Goal: Task Accomplishment & Management: Use online tool/utility

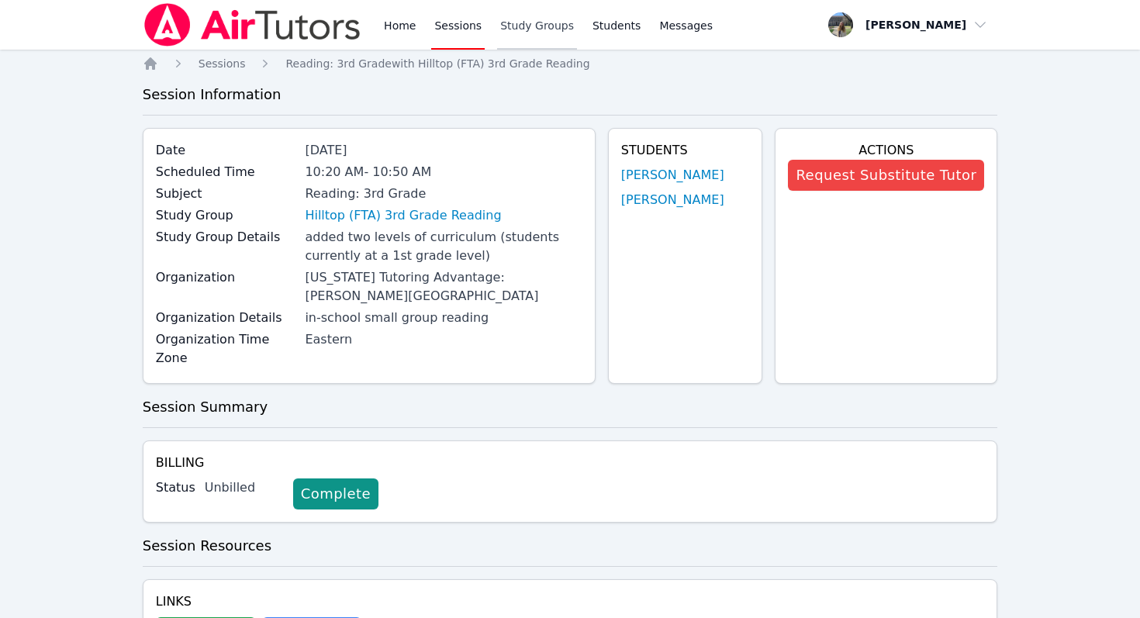
click at [526, 28] on link "Study Groups" at bounding box center [537, 25] width 80 height 50
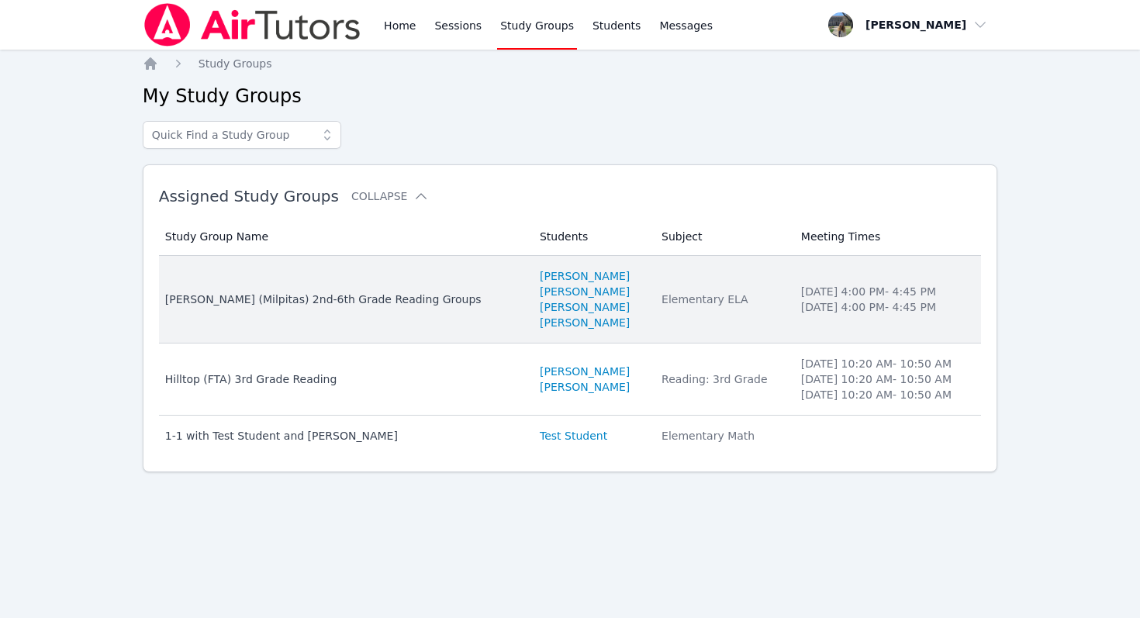
click at [381, 302] on div "[PERSON_NAME] (Milpitas) 2nd-6th Grade Reading Groups" at bounding box center [343, 299] width 356 height 16
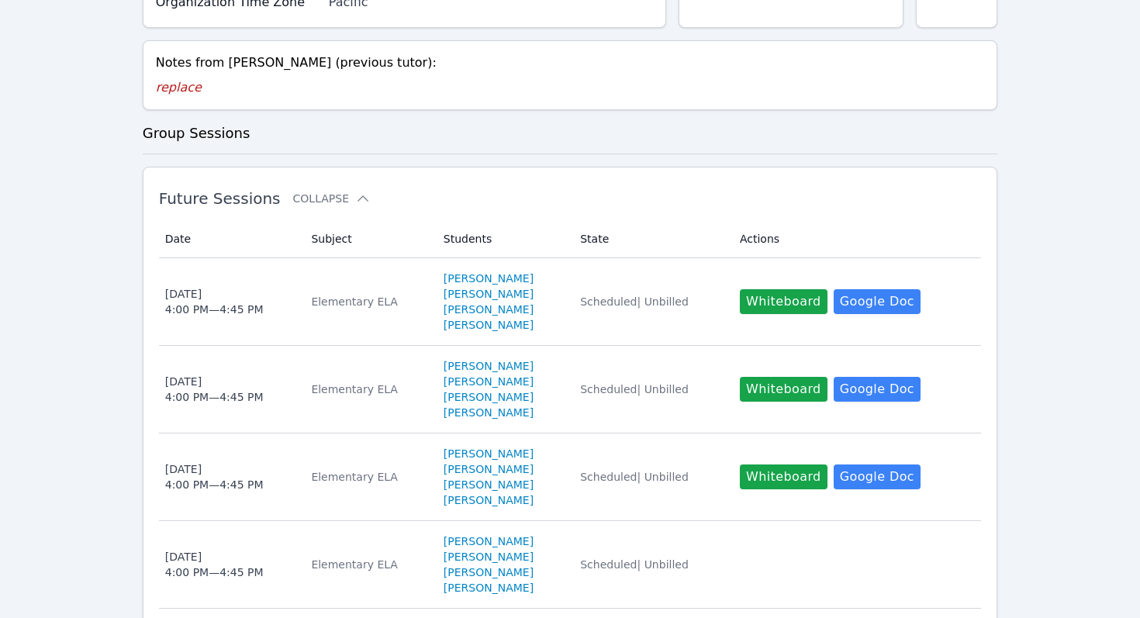
scroll to position [395, 0]
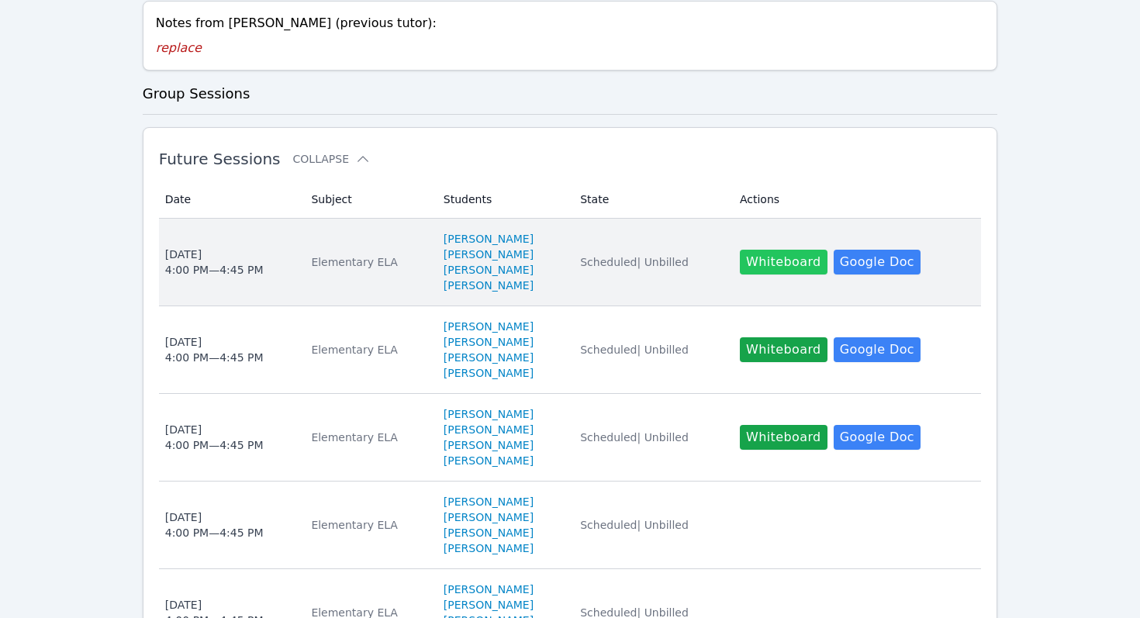
click at [788, 250] on button "Whiteboard" at bounding box center [784, 262] width 88 height 25
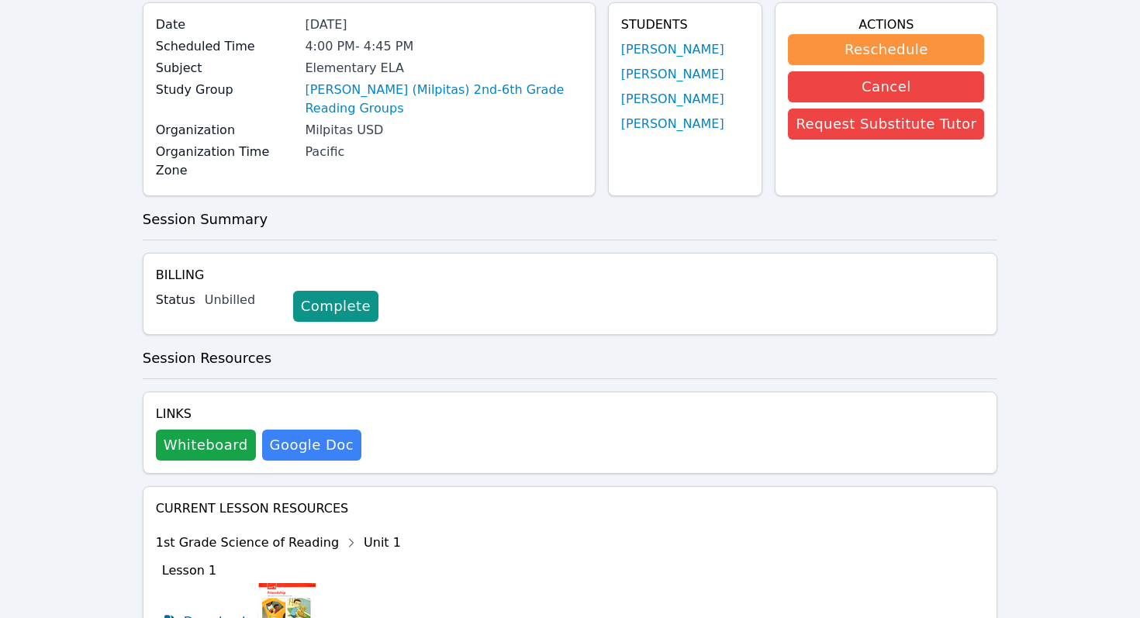
scroll to position [132, 0]
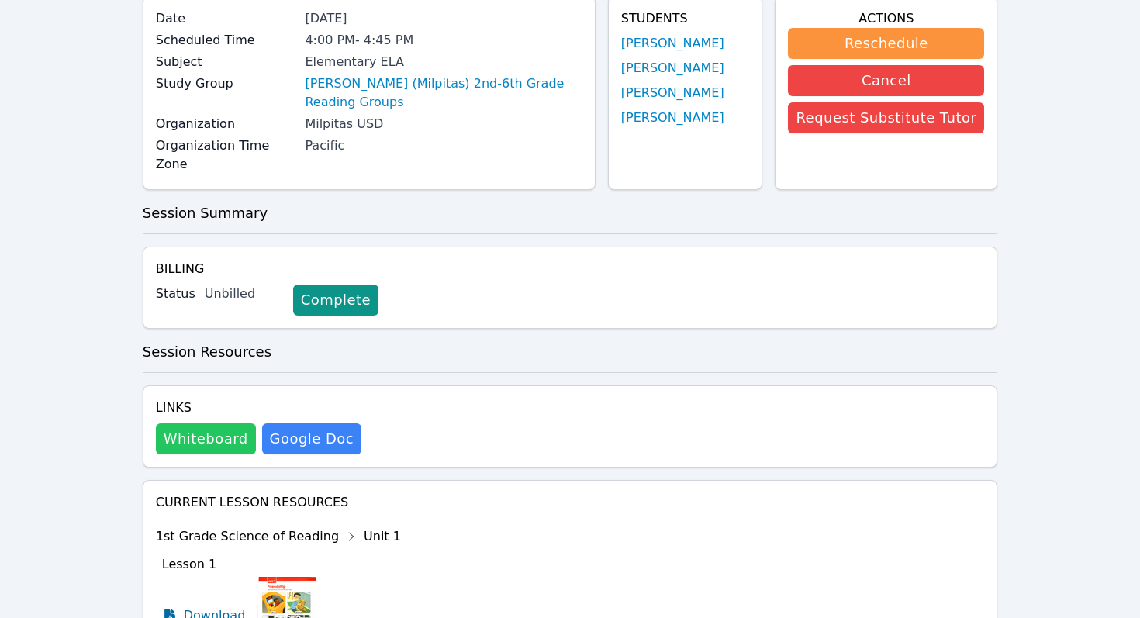
click at [204, 423] on button "Whiteboard" at bounding box center [206, 438] width 100 height 31
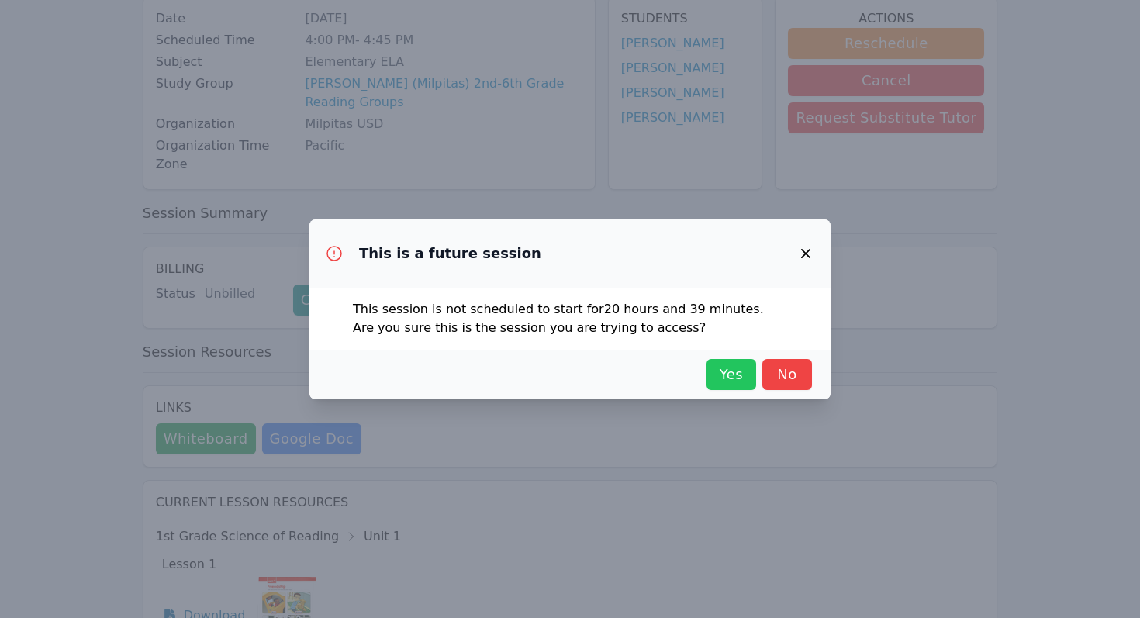
click at [732, 378] on span "Yes" at bounding box center [731, 375] width 34 height 22
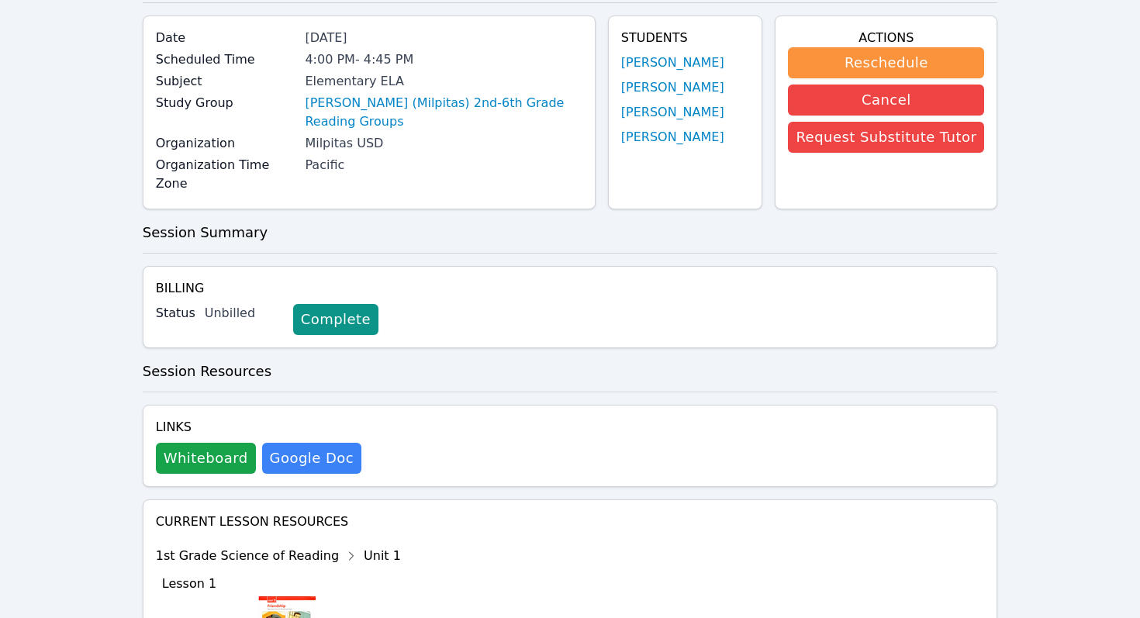
scroll to position [104, 0]
